Goal: Information Seeking & Learning: Learn about a topic

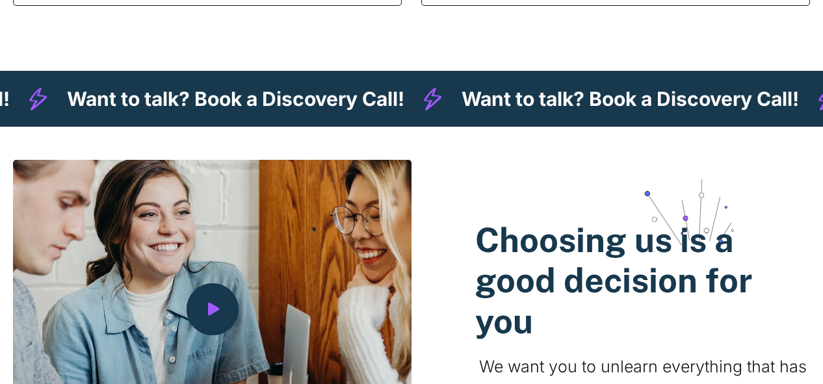
scroll to position [1496, 0]
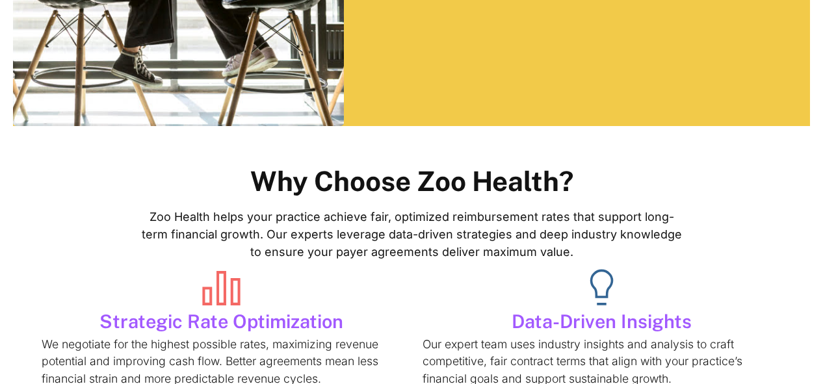
scroll to position [455, 0]
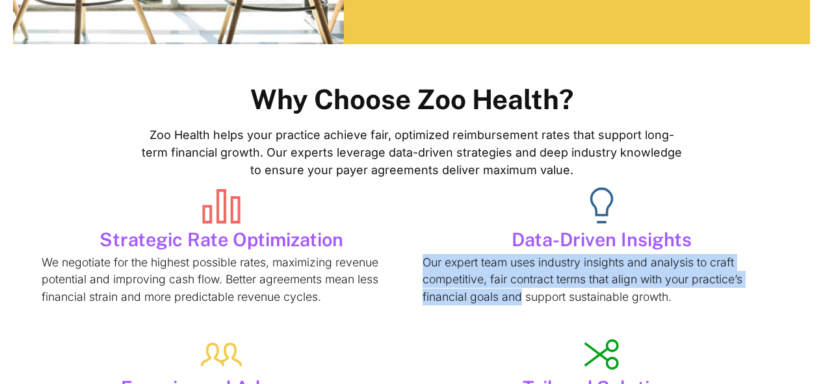
drag, startPoint x: 421, startPoint y: 76, endPoint x: 522, endPoint y: 107, distance: 106.0
click at [522, 185] on article "Strategic Rate Optimization We negotiate for the highest possible rates, maximi…" at bounding box center [411, 334] width 739 height 299
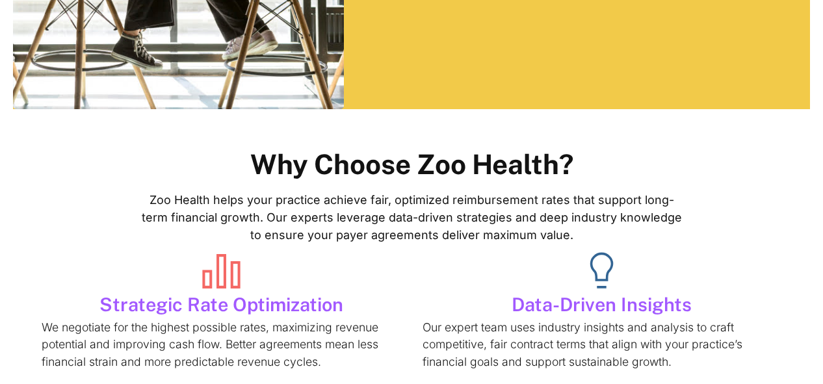
drag, startPoint x: 20, startPoint y: 286, endPoint x: 203, endPoint y: 339, distance: 190.4
copy p "With deep industry expertise, our negotiation team secures terms that [PERSON_N…"
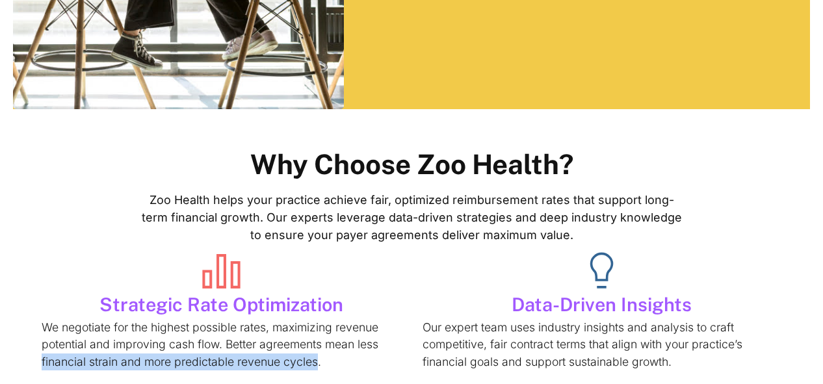
drag, startPoint x: 38, startPoint y: 176, endPoint x: 313, endPoint y: 180, distance: 274.5
click at [313, 319] on p "We negotiate for the highest possible rates, maximizing revenue potential and i…" at bounding box center [221, 344] width 359 height 51
copy p "financial strain and more predictable revenue cycles"
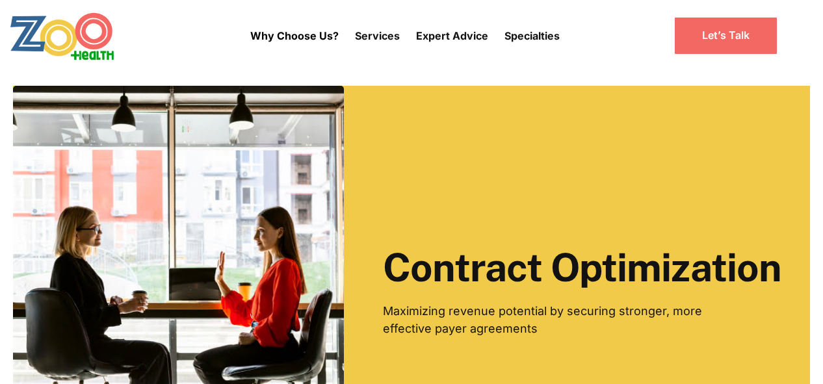
scroll to position [0, 0]
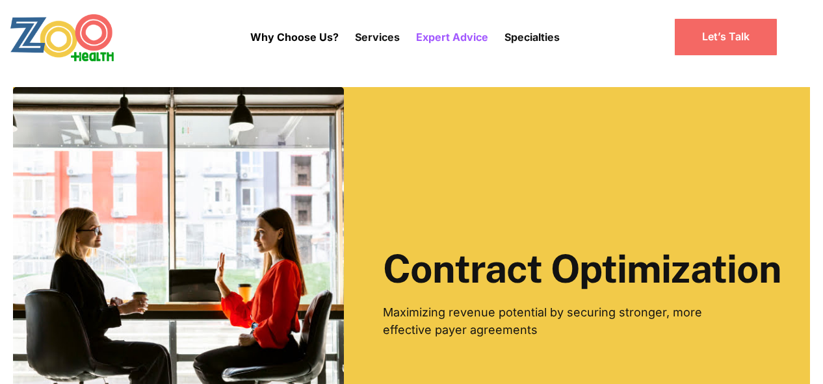
click at [435, 36] on p "Expert Advice" at bounding box center [452, 37] width 72 height 16
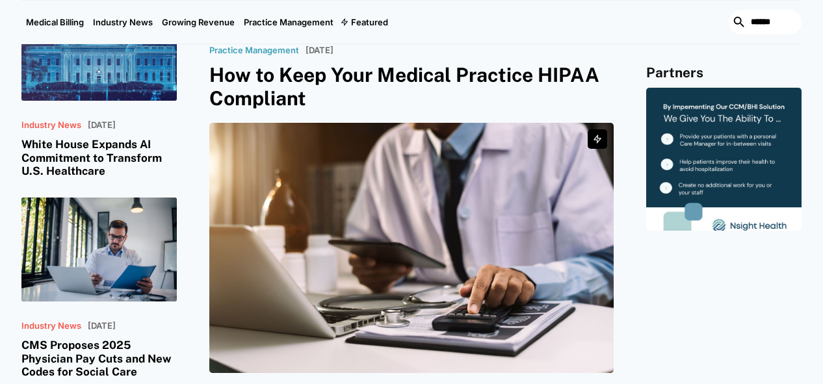
scroll to position [520, 0]
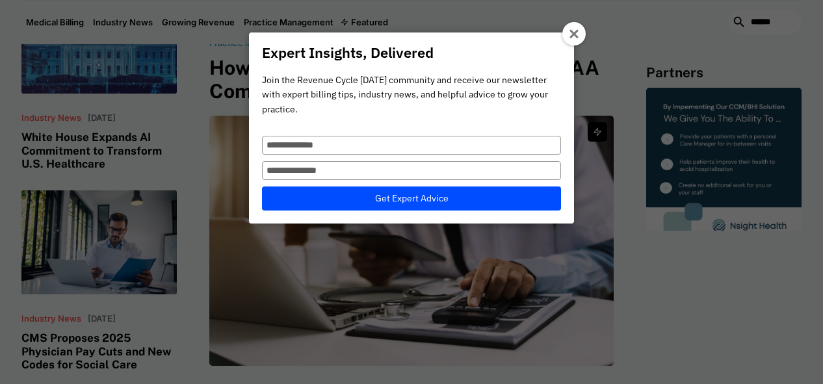
click at [570, 36] on icon at bounding box center [575, 34] width 10 height 10
